Goal: Find specific page/section: Find specific page/section

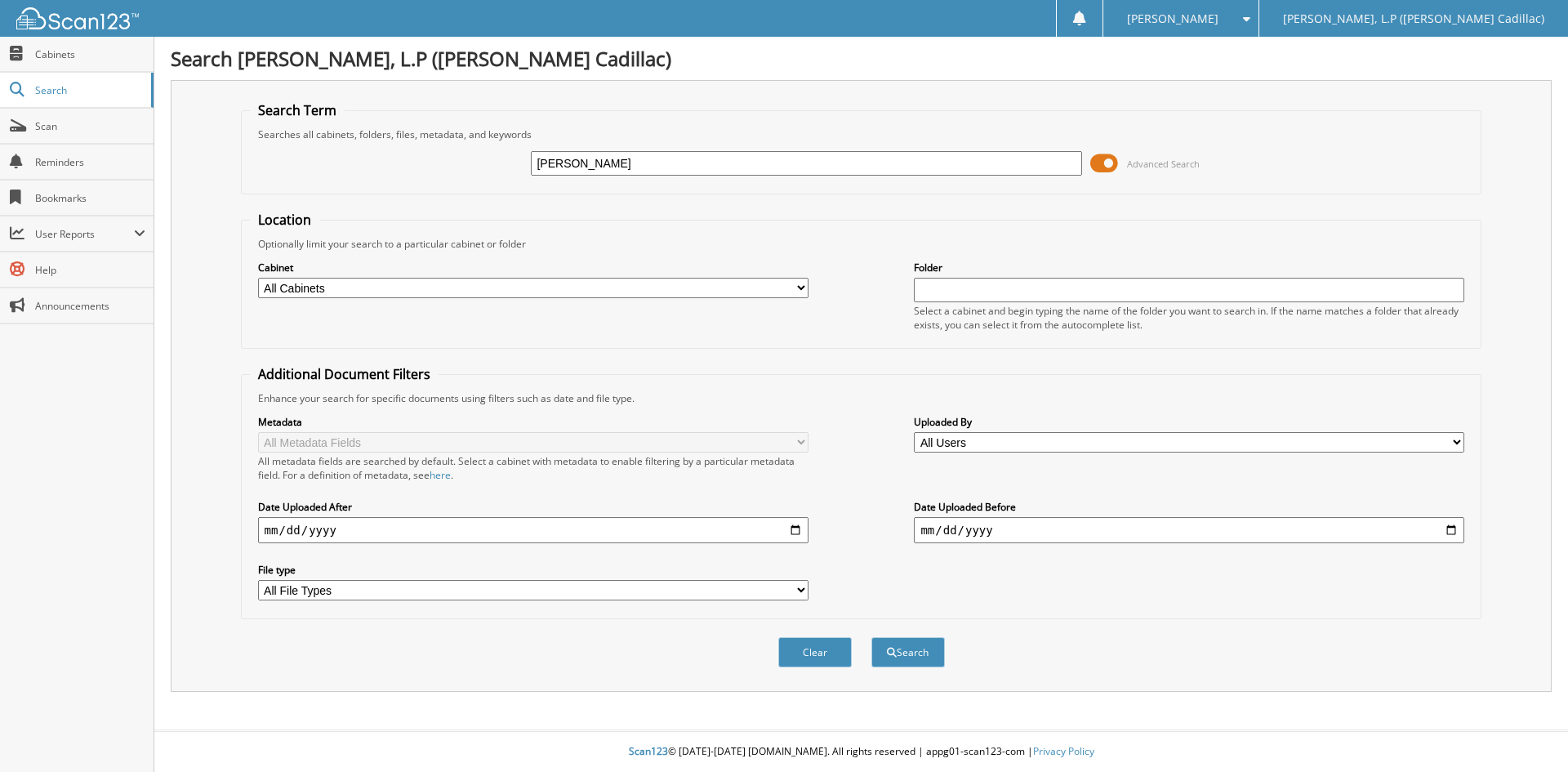
type input "[PERSON_NAME]"
click at [871, 637] on button "Search" at bounding box center [908, 651] width 73 height 30
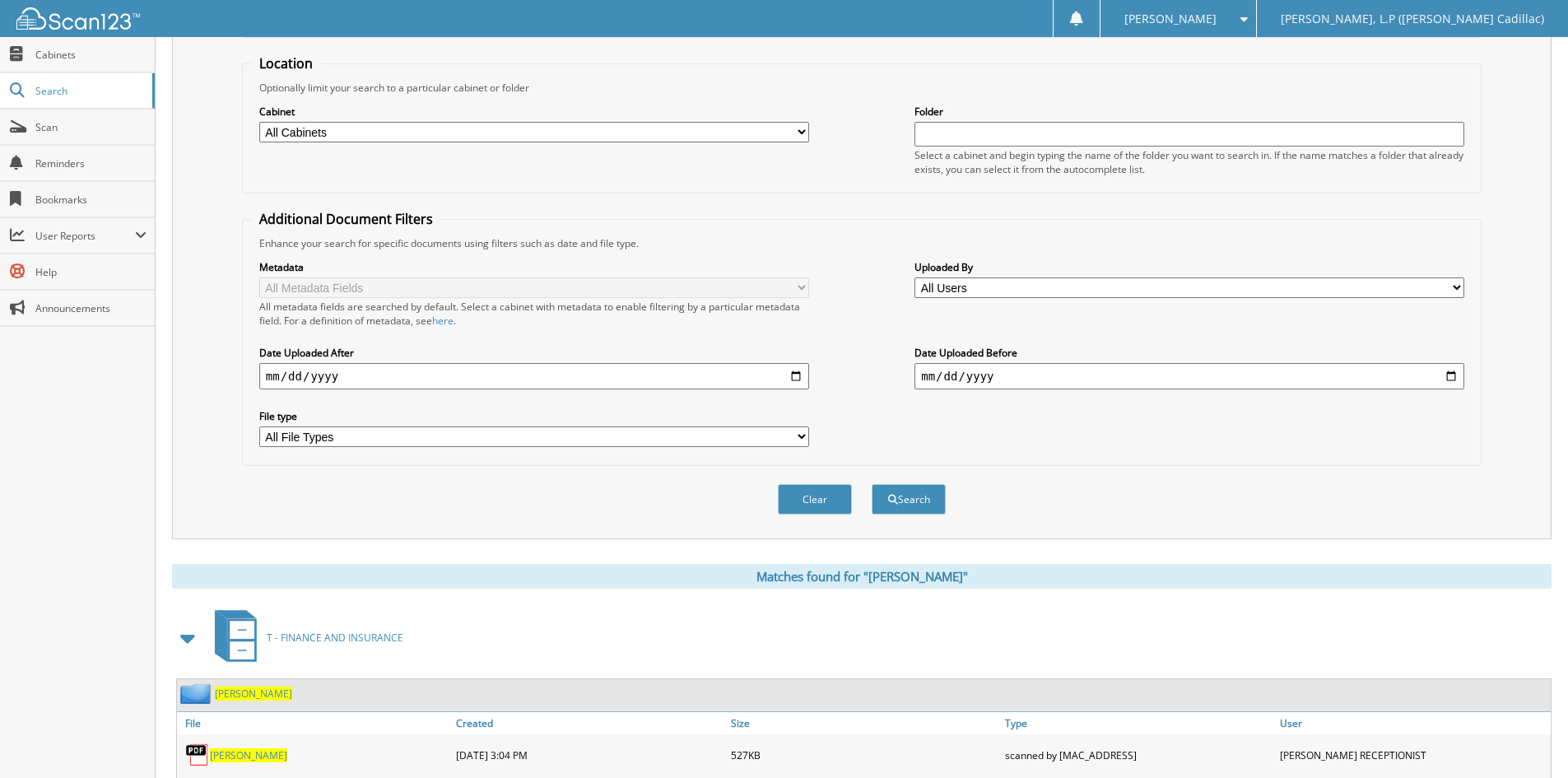
scroll to position [302, 0]
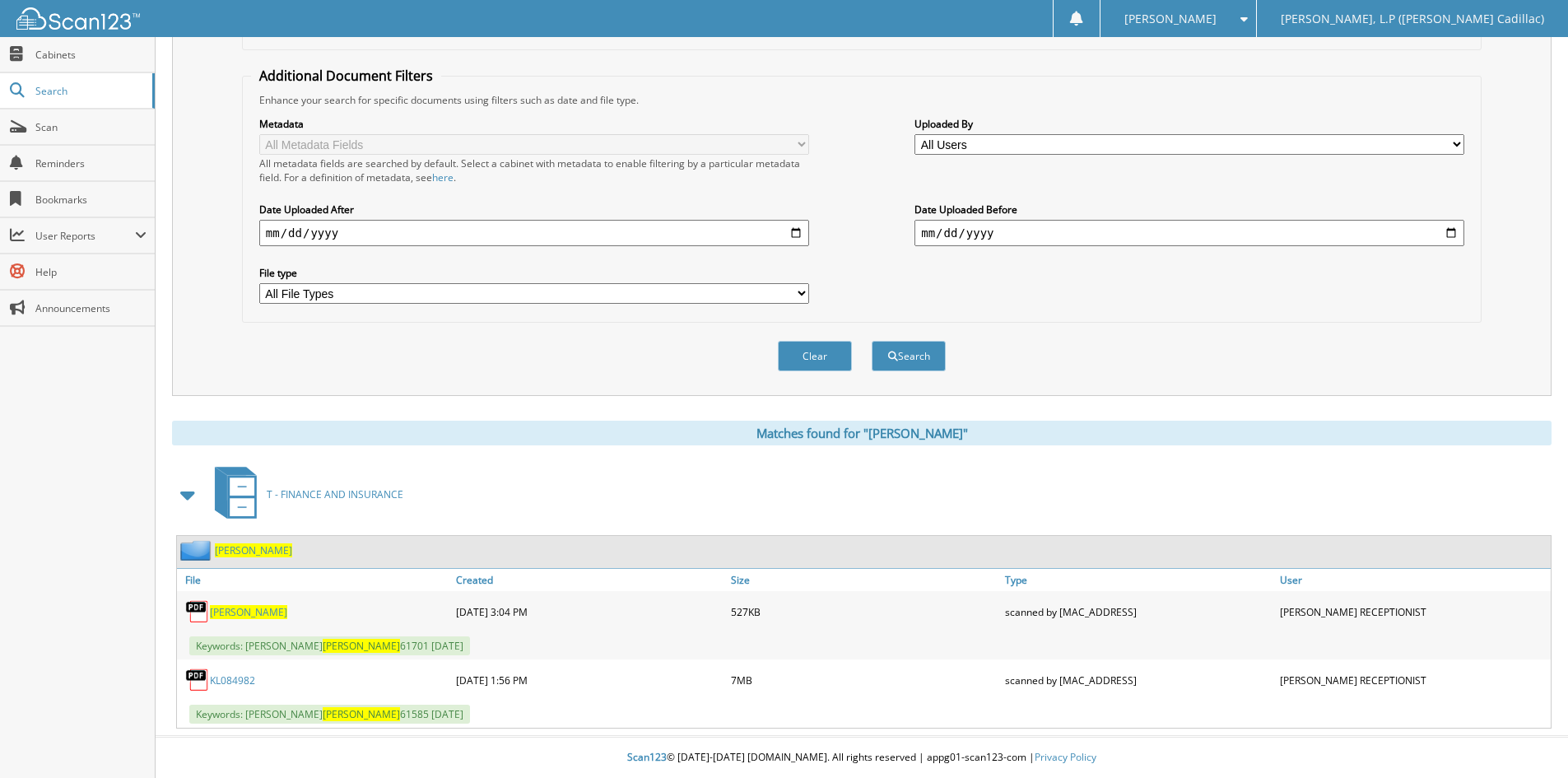
click at [211, 614] on span "[PERSON_NAME]" at bounding box center [248, 612] width 78 height 14
click at [227, 614] on span "[PERSON_NAME]" at bounding box center [248, 612] width 78 height 14
